Goal: Understand site structure

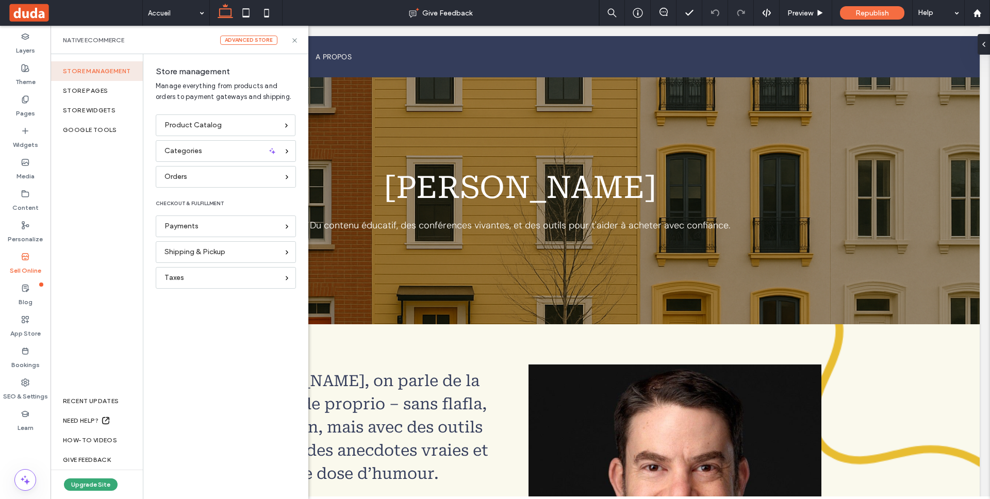
click at [97, 72] on div "Store management" at bounding box center [97, 71] width 92 height 20
click at [222, 124] on div "Product Catalog" at bounding box center [221, 125] width 113 height 11
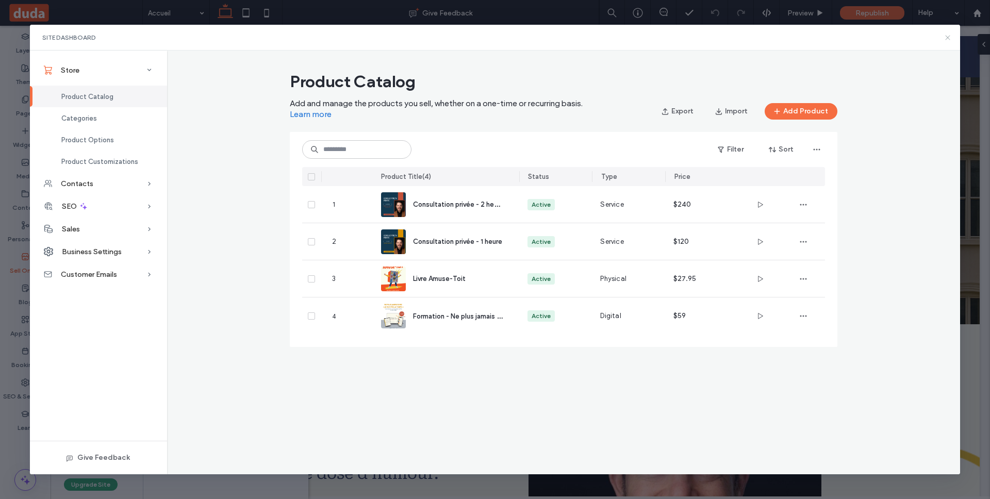
click at [947, 37] on icon at bounding box center [948, 38] width 8 height 8
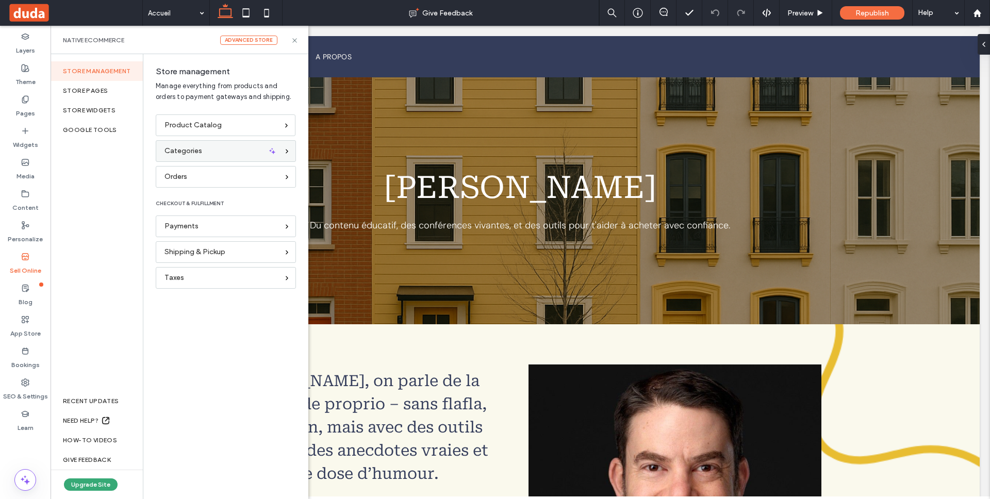
click at [208, 154] on div "Categories" at bounding box center [222, 150] width 114 height 11
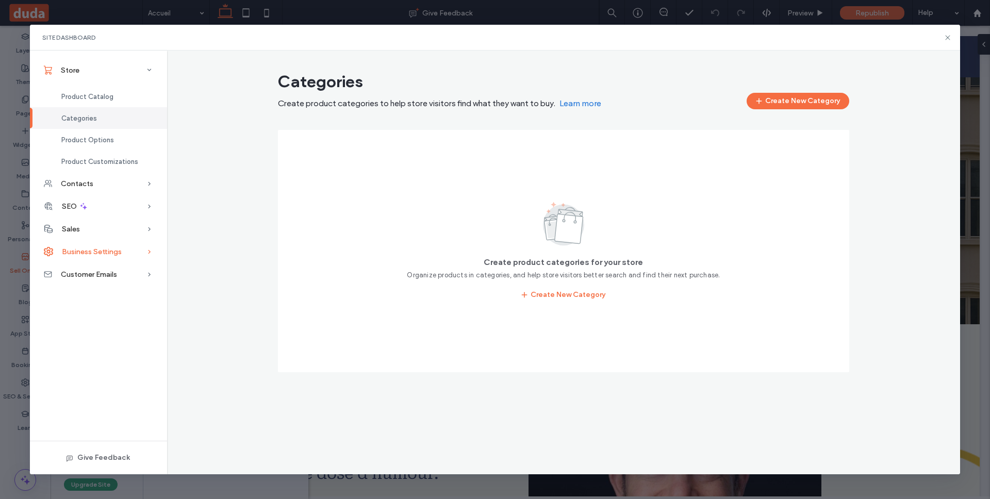
click at [129, 253] on div "Business Settings" at bounding box center [98, 251] width 137 height 23
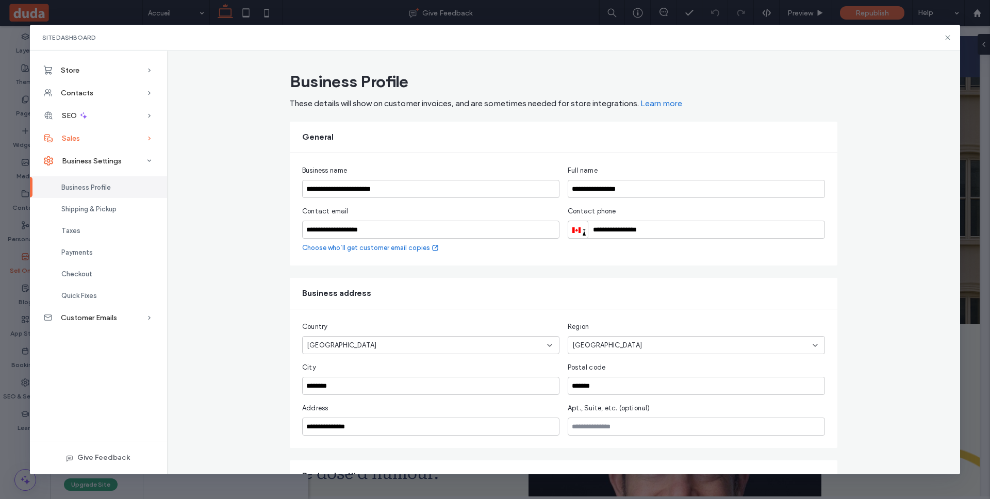
click at [120, 138] on div "Sales" at bounding box center [98, 138] width 137 height 23
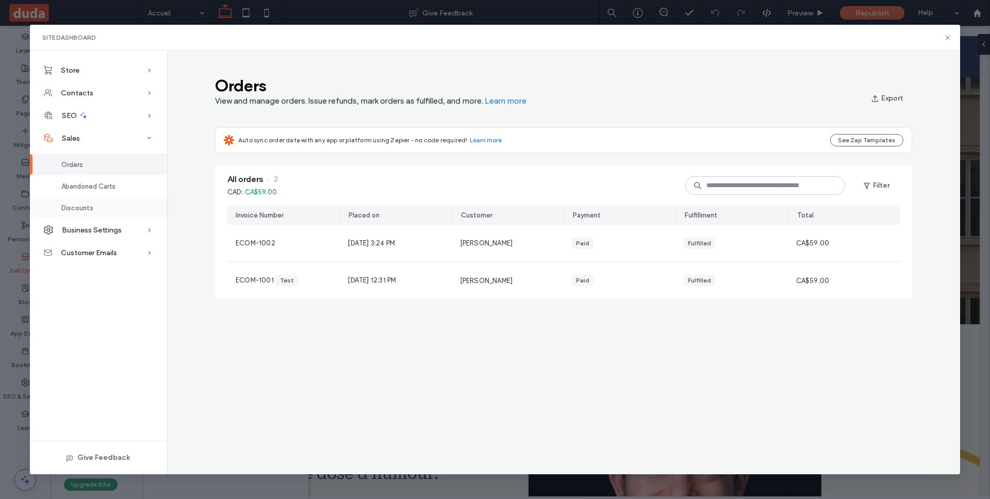
click at [100, 215] on div "Discounts" at bounding box center [98, 208] width 137 height 22
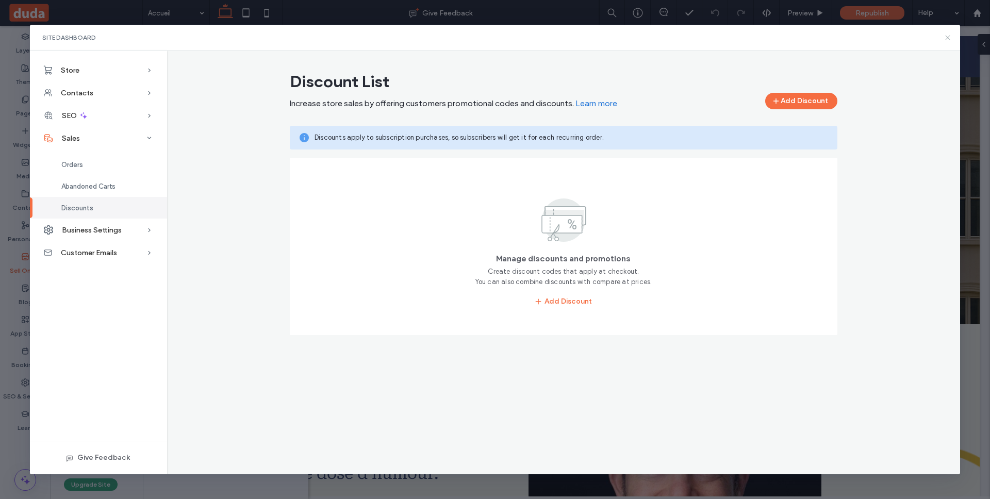
click at [950, 38] on icon at bounding box center [948, 38] width 8 height 8
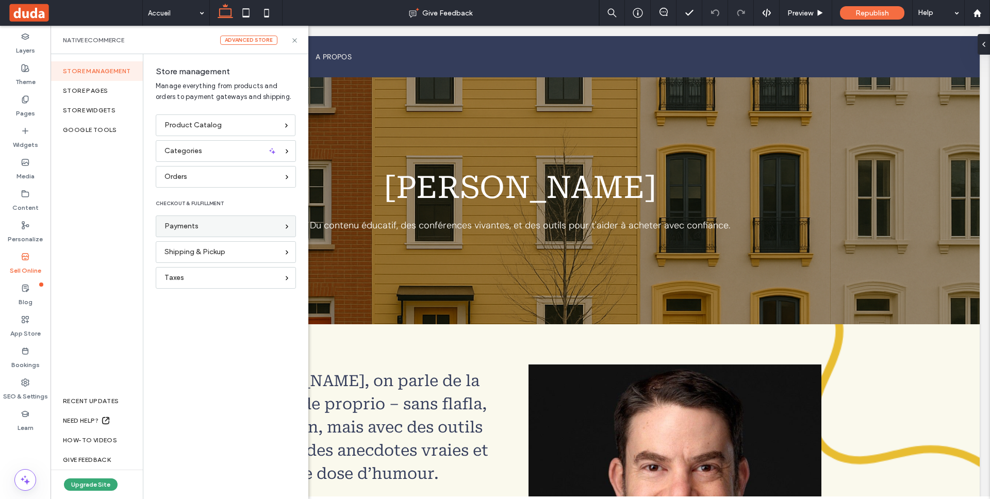
click at [215, 230] on div "Payments" at bounding box center [222, 226] width 114 height 11
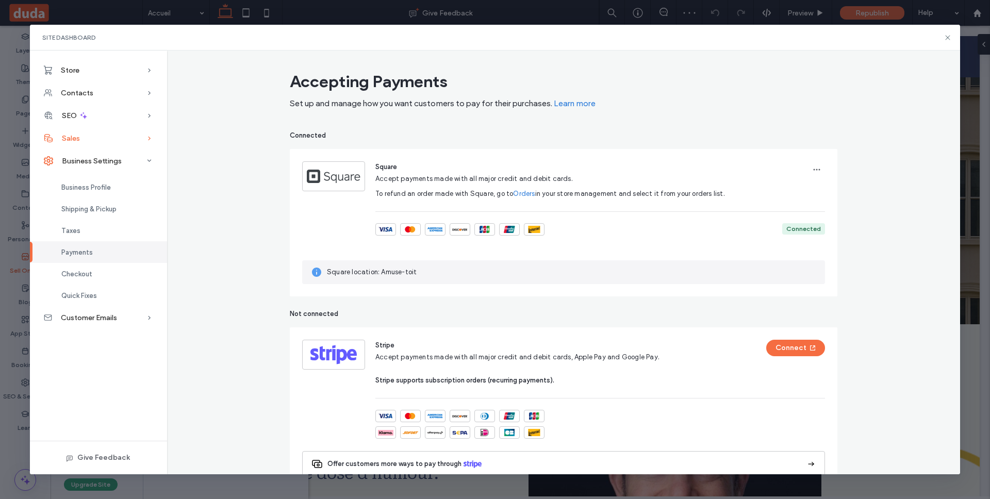
click at [95, 137] on div "Sales" at bounding box center [98, 138] width 137 height 23
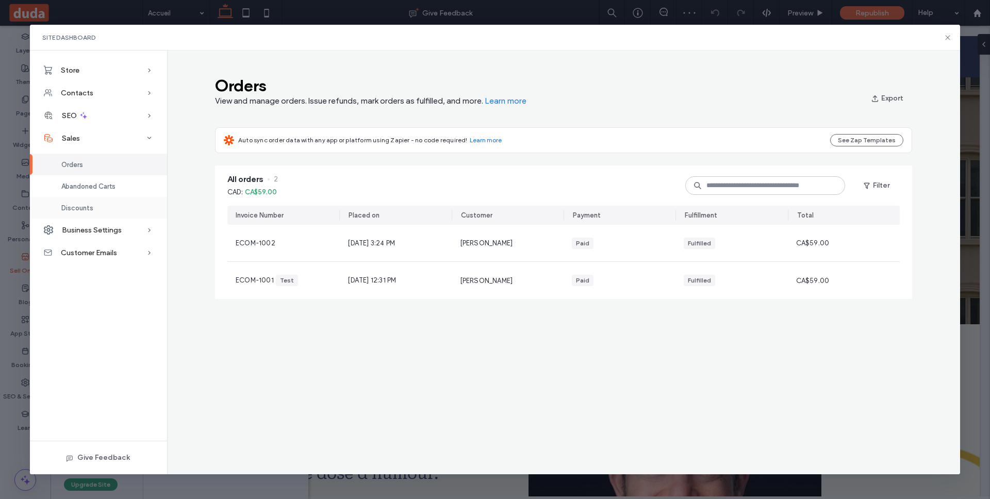
click at [86, 207] on span "Discounts" at bounding box center [77, 208] width 32 height 8
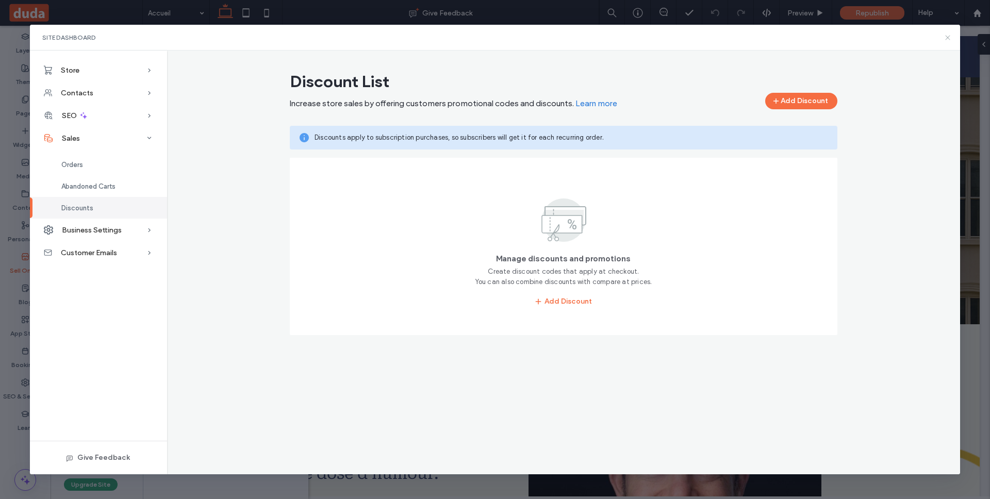
click at [946, 38] on icon at bounding box center [948, 38] width 8 height 8
